Goal: Information Seeking & Learning: Compare options

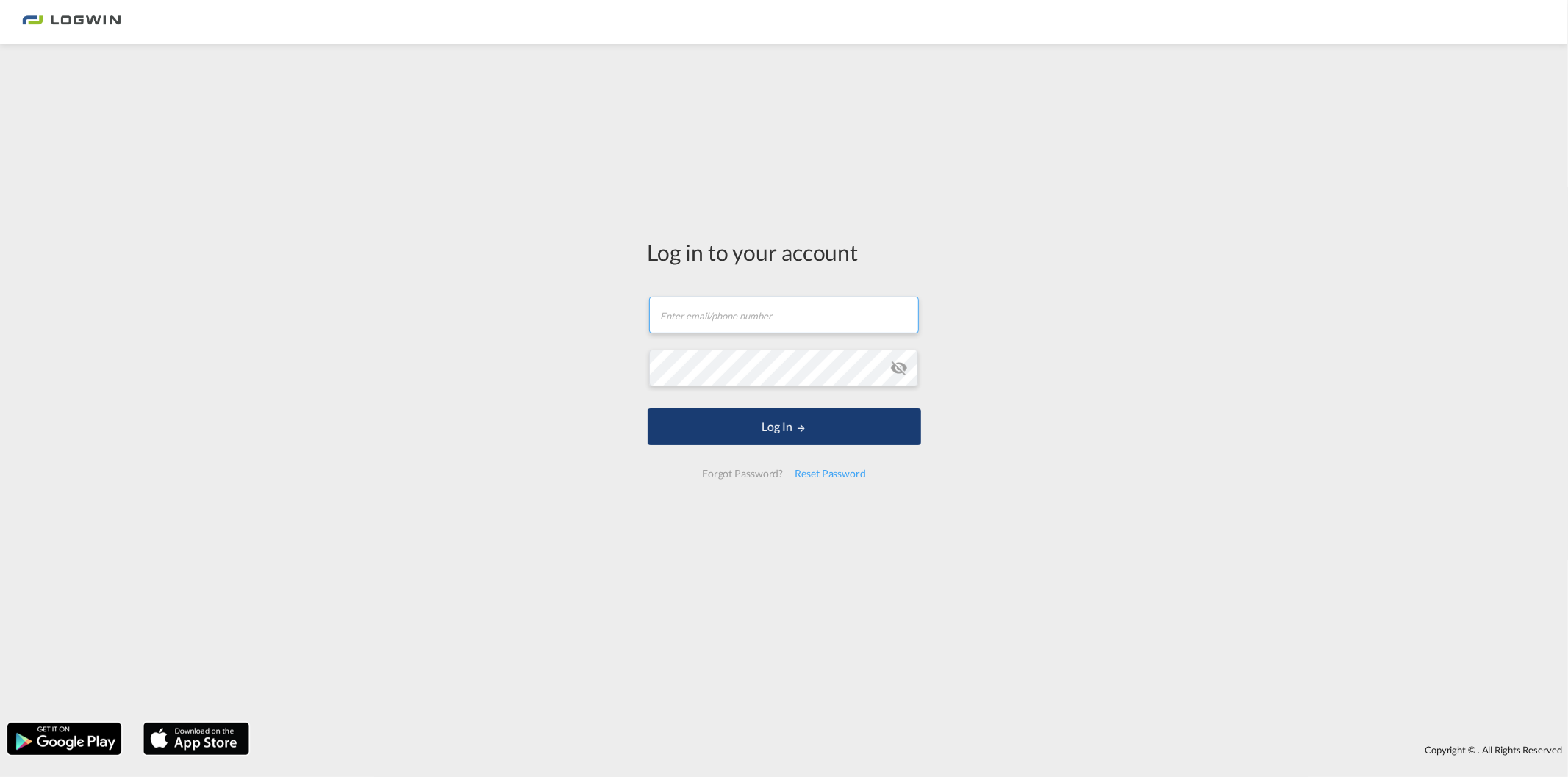
type input "[EMAIL_ADDRESS][DOMAIN_NAME]"
click at [791, 409] on button "Log In" at bounding box center [784, 427] width 274 height 37
